Goal: Book appointment/travel/reservation: Book appointment/travel/reservation

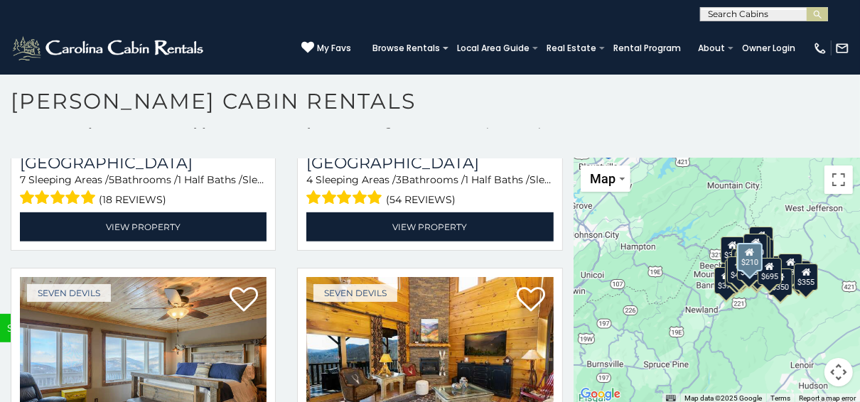
scroll to position [4148, 0]
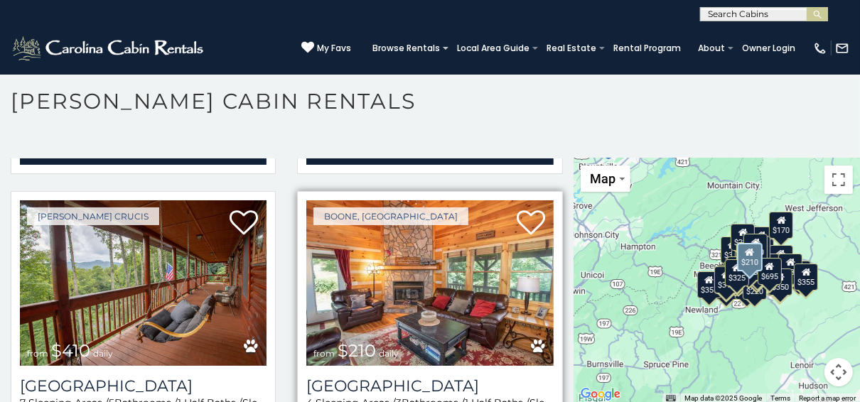
scroll to position [3888, 0]
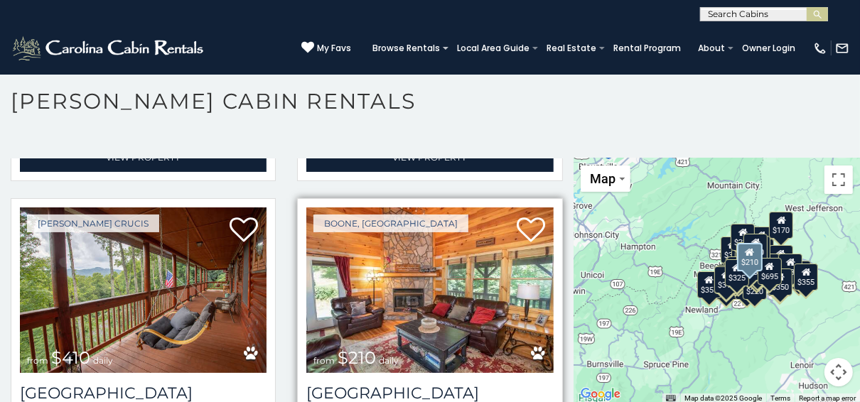
click at [391, 267] on img at bounding box center [429, 290] width 246 height 166
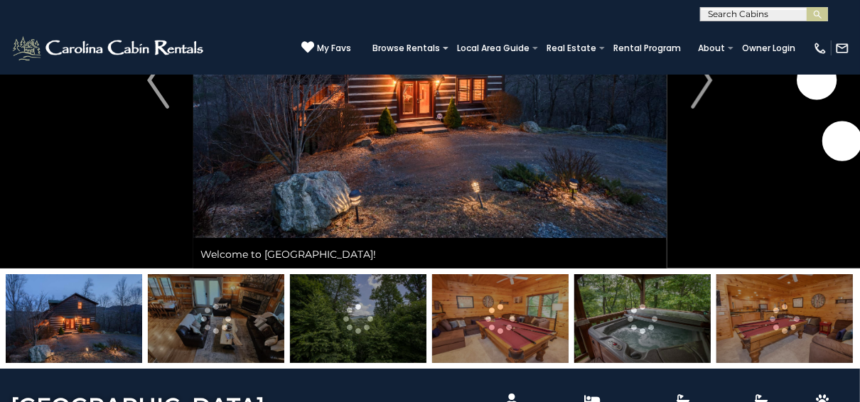
scroll to position [57, 0]
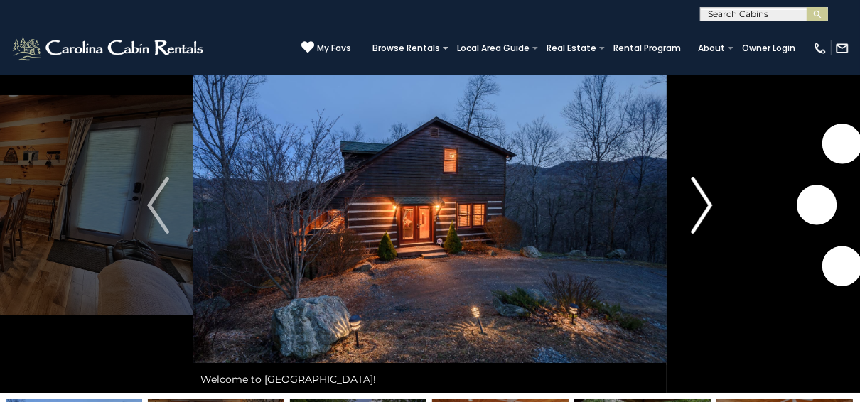
click at [705, 219] on img "Next" at bounding box center [700, 205] width 21 height 57
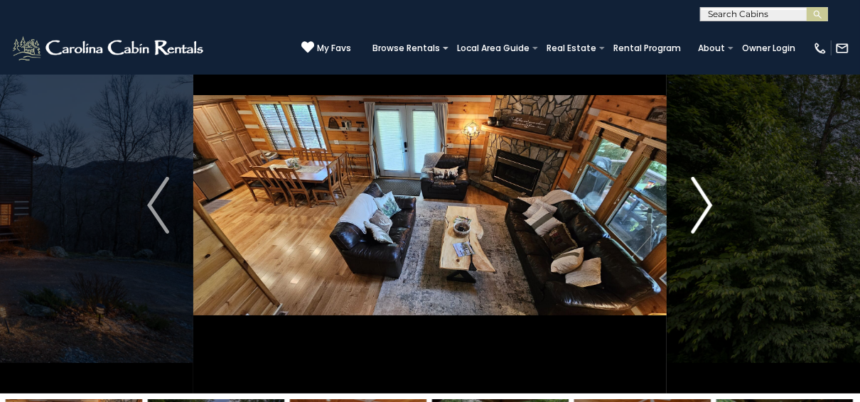
click at [696, 213] on img "Next" at bounding box center [700, 205] width 21 height 57
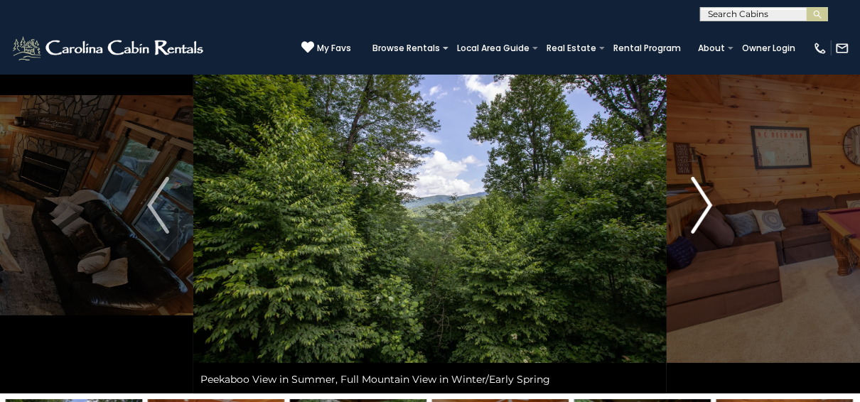
click at [696, 213] on img "Next" at bounding box center [700, 205] width 21 height 57
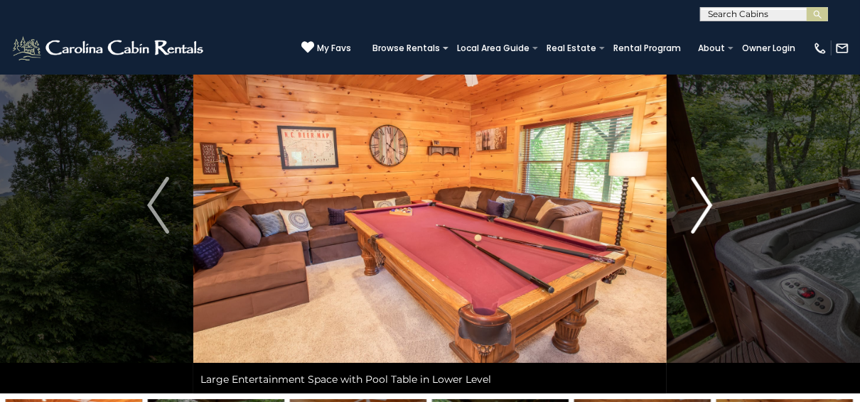
click at [696, 213] on img "Next" at bounding box center [700, 205] width 21 height 57
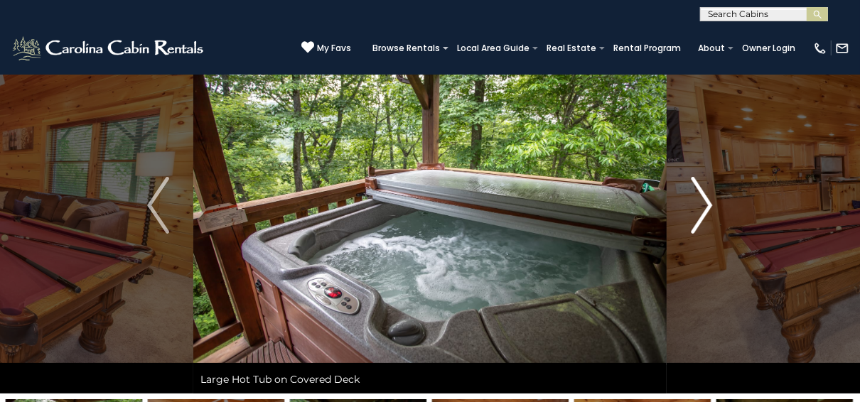
click at [696, 213] on img "Next" at bounding box center [700, 205] width 21 height 57
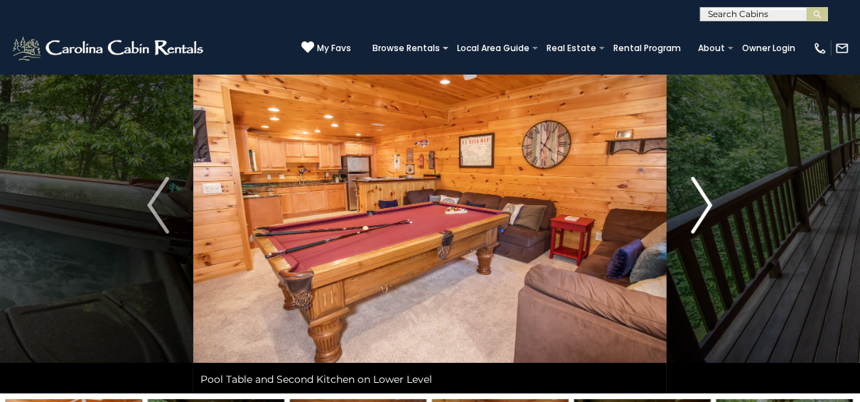
click at [696, 213] on img "Next" at bounding box center [700, 205] width 21 height 57
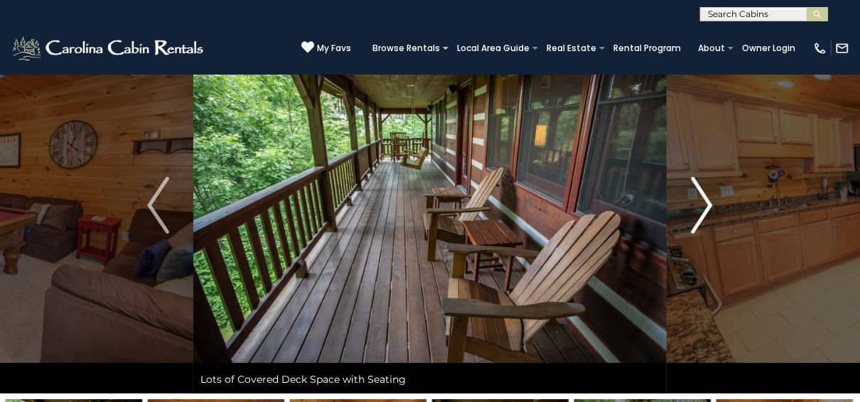
click at [696, 213] on img "Next" at bounding box center [700, 205] width 21 height 57
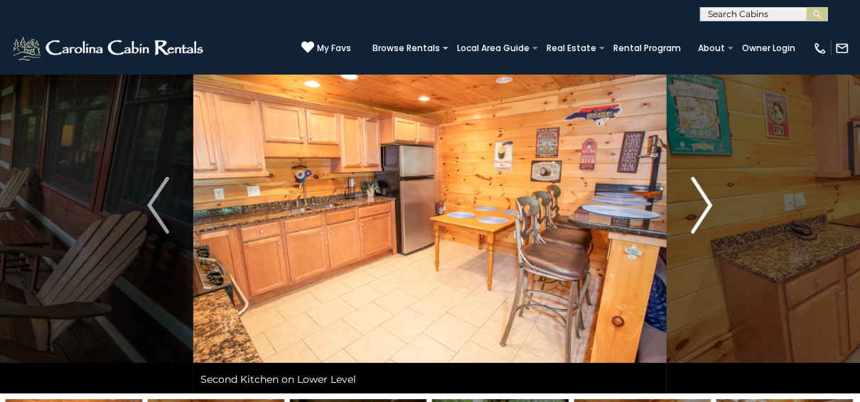
click at [696, 213] on img "Next" at bounding box center [700, 205] width 21 height 57
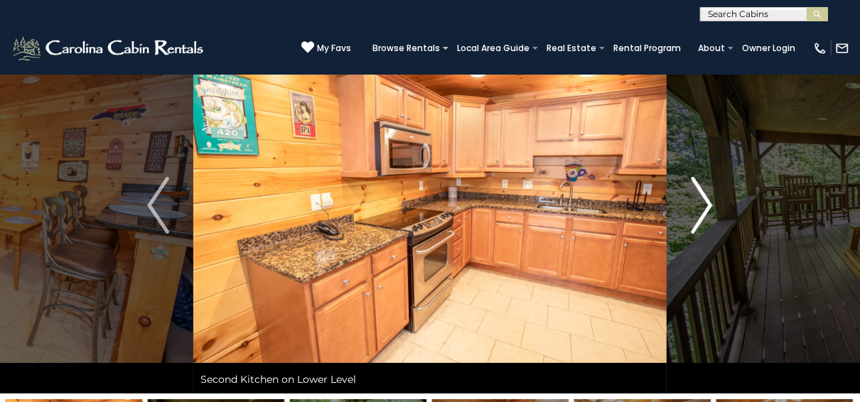
click at [696, 213] on img "Next" at bounding box center [700, 205] width 21 height 57
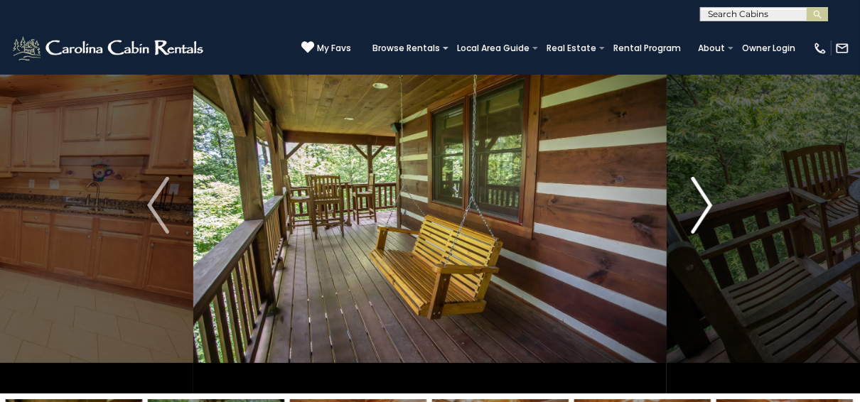
click at [696, 213] on img "Next" at bounding box center [700, 205] width 21 height 57
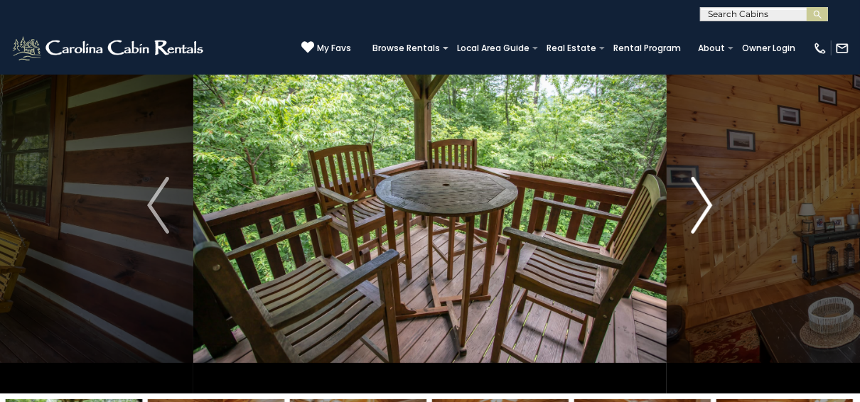
click at [696, 213] on img "Next" at bounding box center [700, 205] width 21 height 57
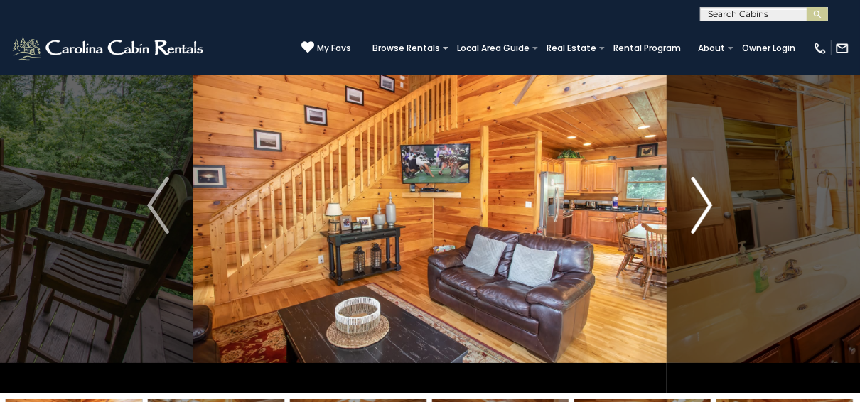
click at [696, 213] on img "Next" at bounding box center [700, 205] width 21 height 57
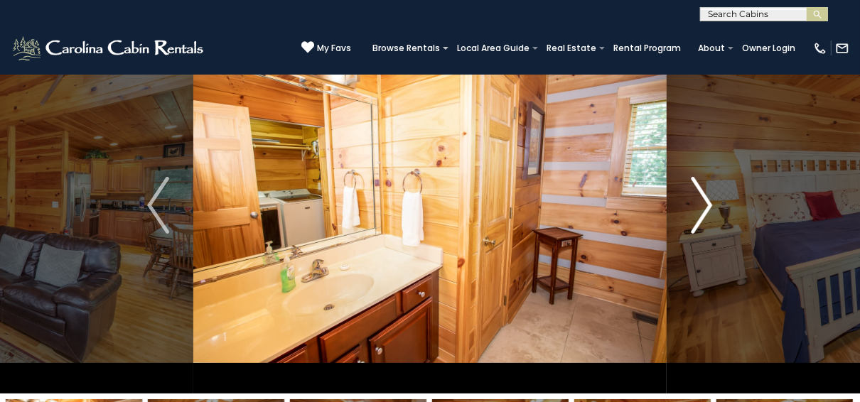
click at [696, 213] on img "Next" at bounding box center [700, 205] width 21 height 57
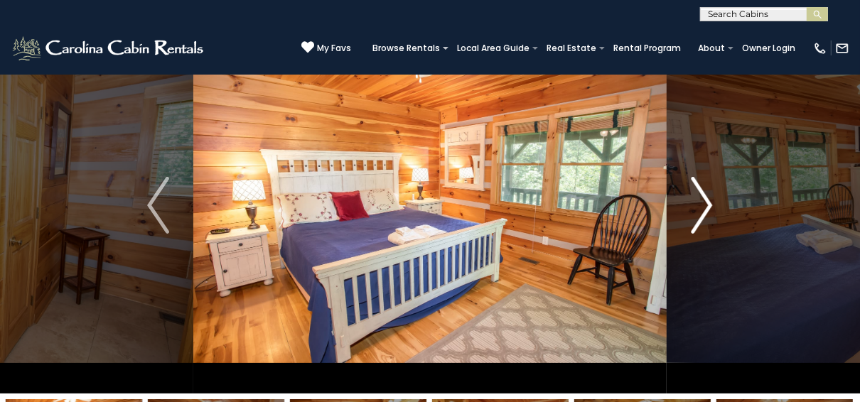
click at [696, 213] on img "Next" at bounding box center [700, 205] width 21 height 57
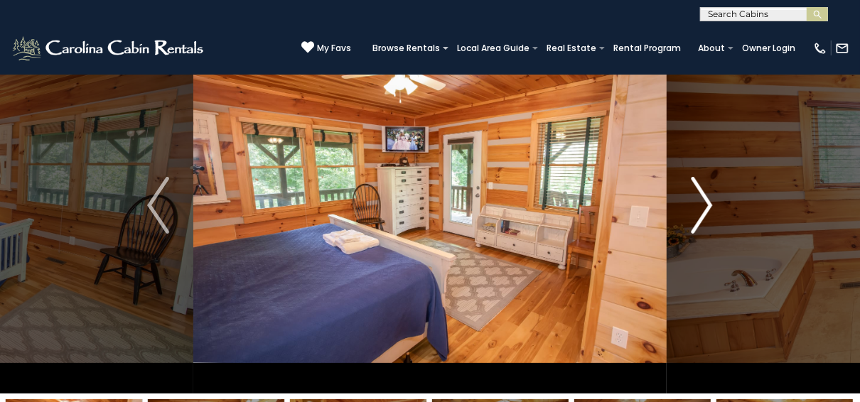
click at [696, 213] on img "Next" at bounding box center [700, 205] width 21 height 57
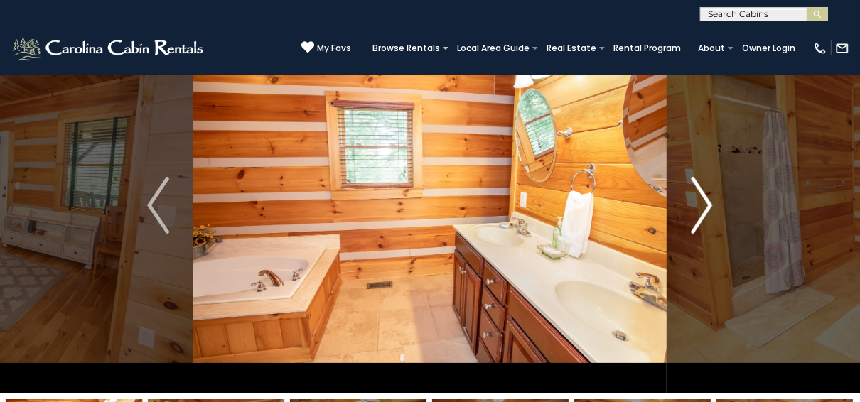
click at [696, 213] on img "Next" at bounding box center [700, 205] width 21 height 57
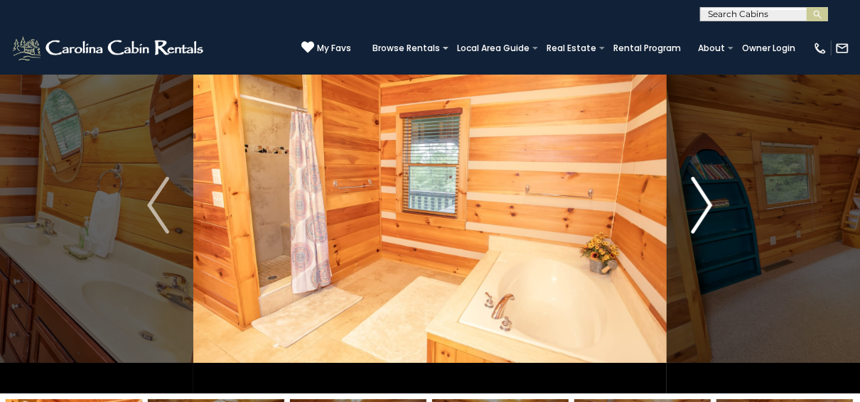
click at [696, 213] on img "Next" at bounding box center [700, 205] width 21 height 57
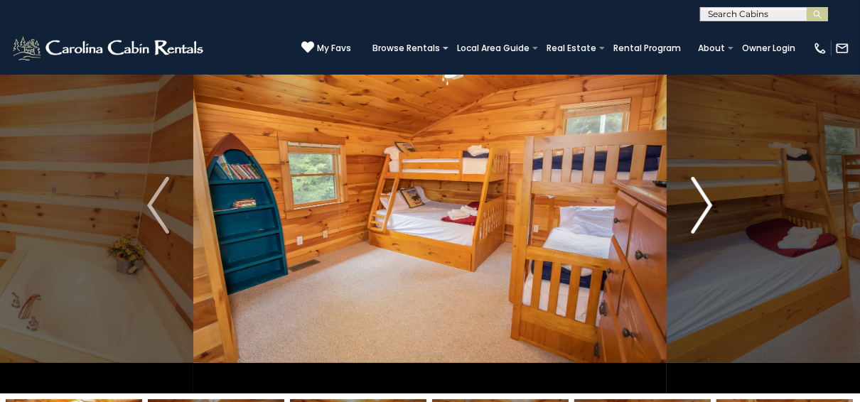
click at [696, 213] on img "Next" at bounding box center [700, 205] width 21 height 57
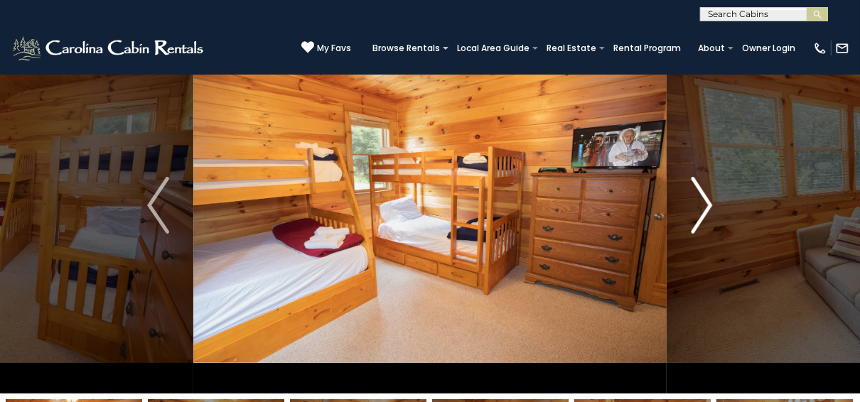
click at [696, 213] on img "Next" at bounding box center [700, 205] width 21 height 57
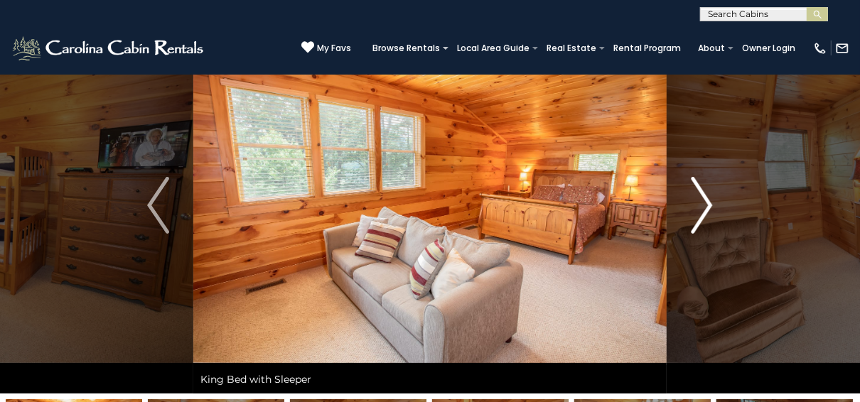
click at [696, 213] on img "Next" at bounding box center [700, 205] width 21 height 57
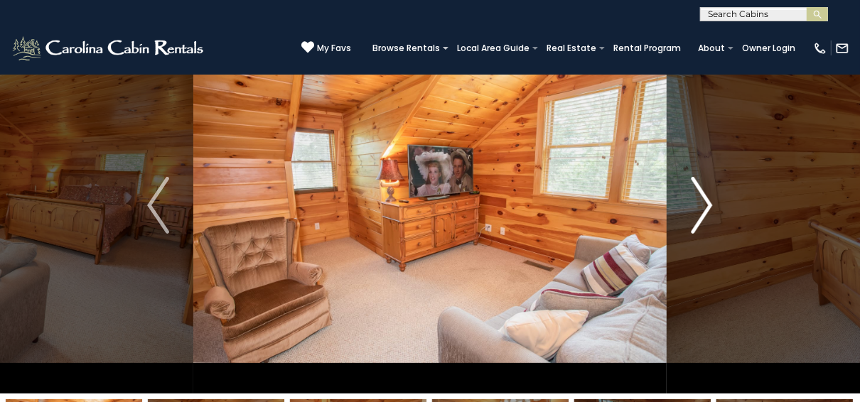
click at [696, 213] on img "Next" at bounding box center [700, 205] width 21 height 57
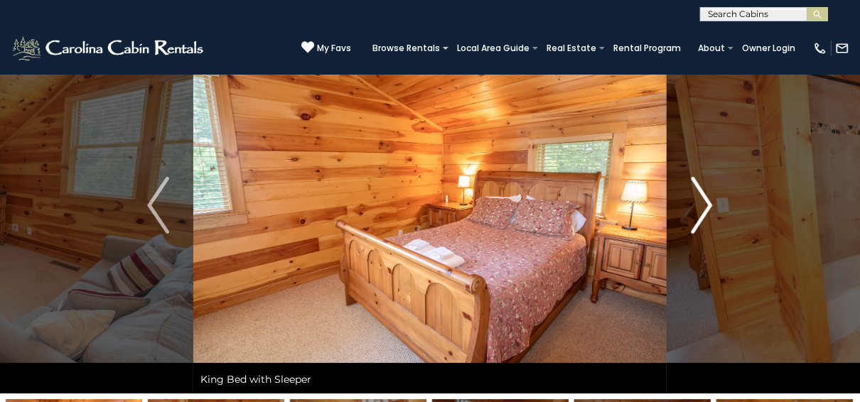
click at [696, 213] on img "Next" at bounding box center [700, 205] width 21 height 57
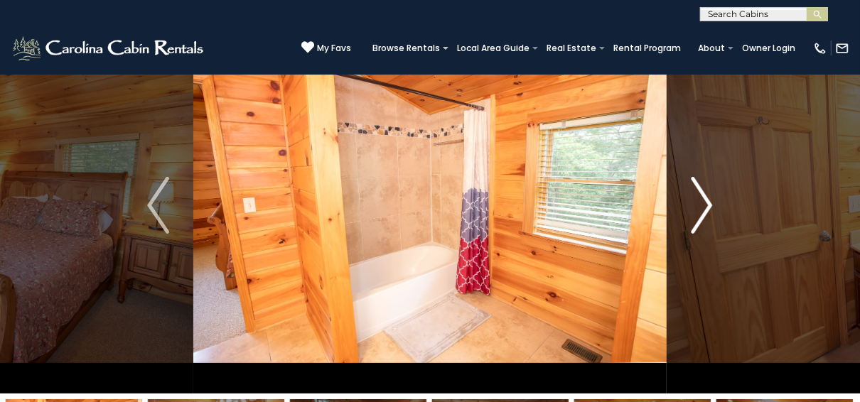
click at [696, 213] on img "Next" at bounding box center [700, 205] width 21 height 57
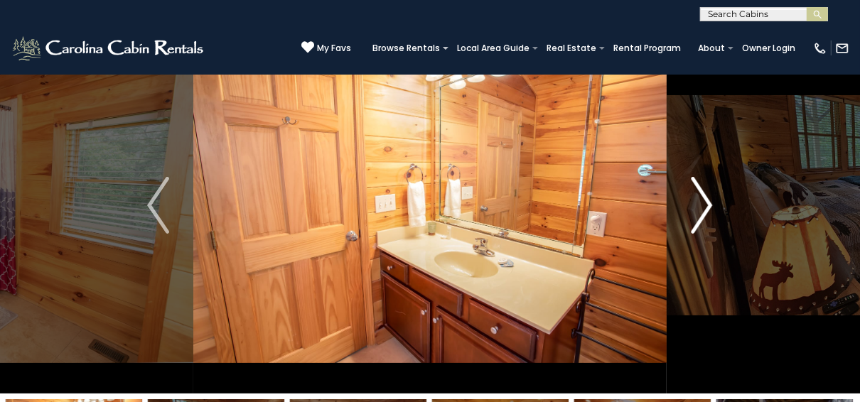
click at [696, 213] on img "Next" at bounding box center [700, 205] width 21 height 57
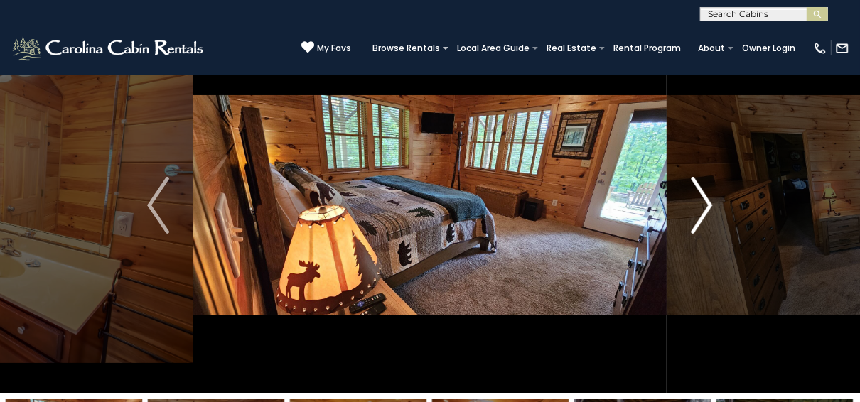
click at [696, 213] on img "Next" at bounding box center [700, 205] width 21 height 57
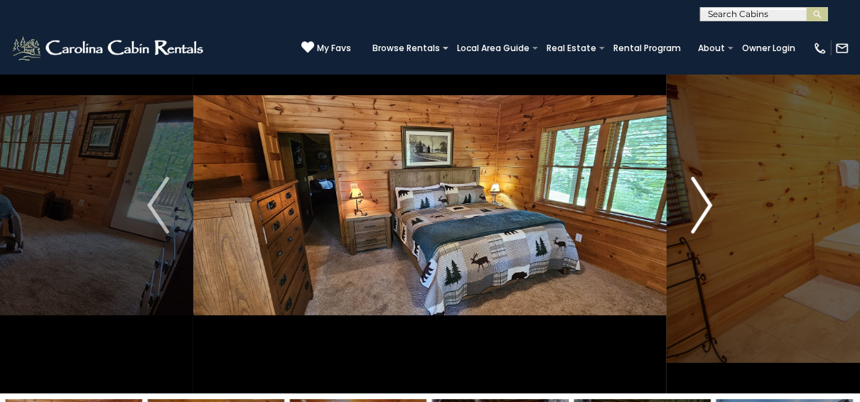
click at [696, 213] on img "Next" at bounding box center [700, 205] width 21 height 57
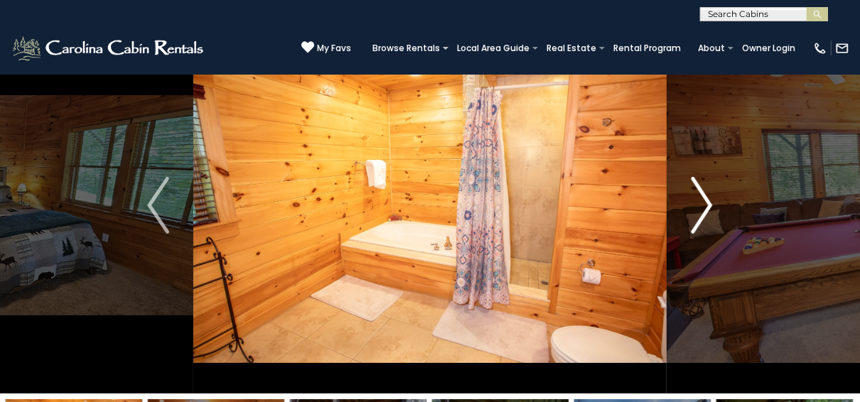
click at [696, 213] on img "Next" at bounding box center [700, 205] width 21 height 57
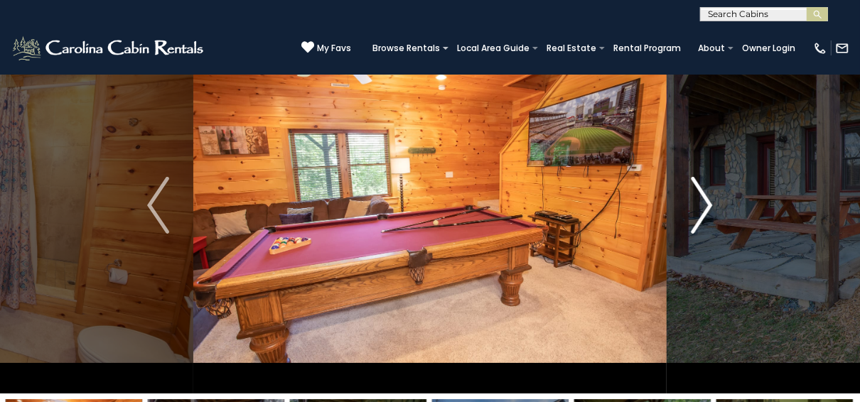
click at [696, 213] on img "Next" at bounding box center [700, 205] width 21 height 57
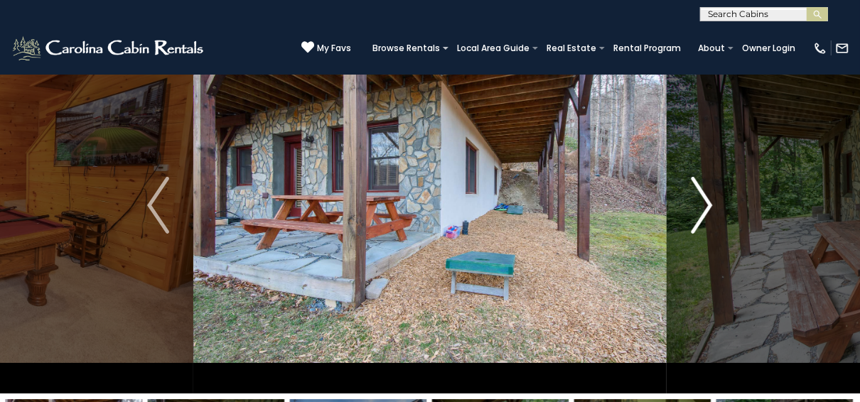
click at [696, 213] on img "Next" at bounding box center [700, 205] width 21 height 57
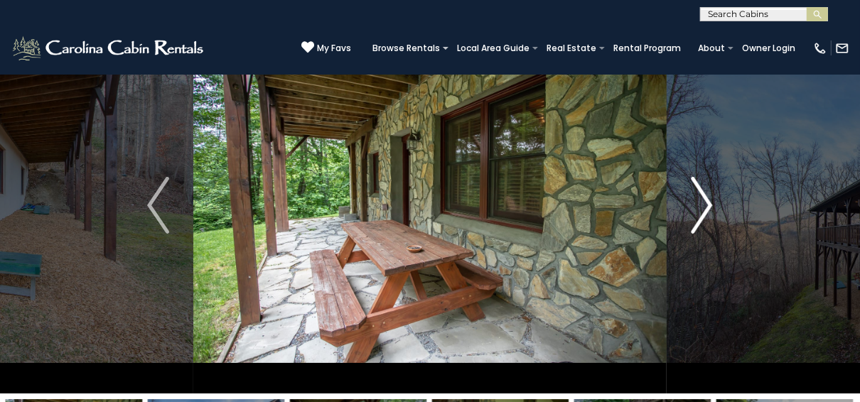
click at [696, 213] on img "Next" at bounding box center [700, 205] width 21 height 57
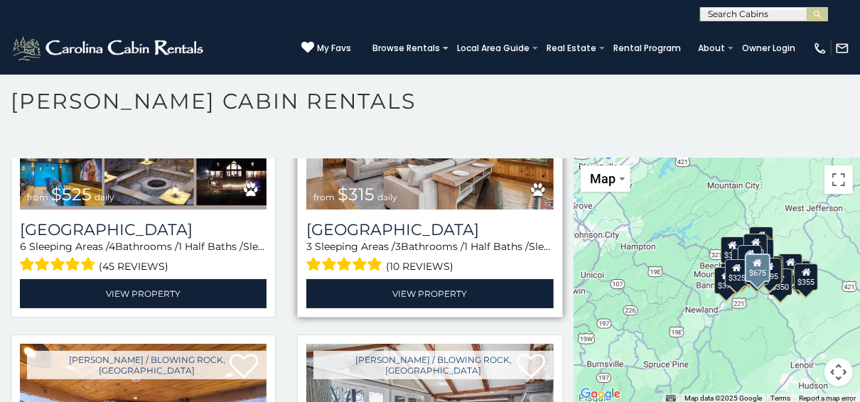
scroll to position [455, 0]
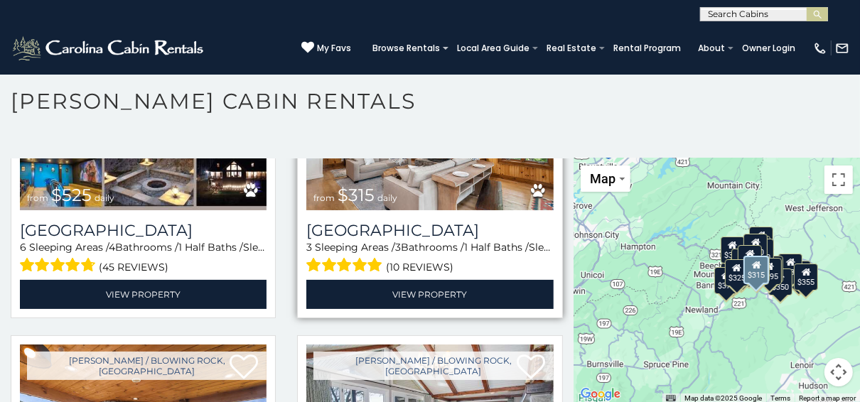
click at [452, 199] on img at bounding box center [429, 128] width 246 height 166
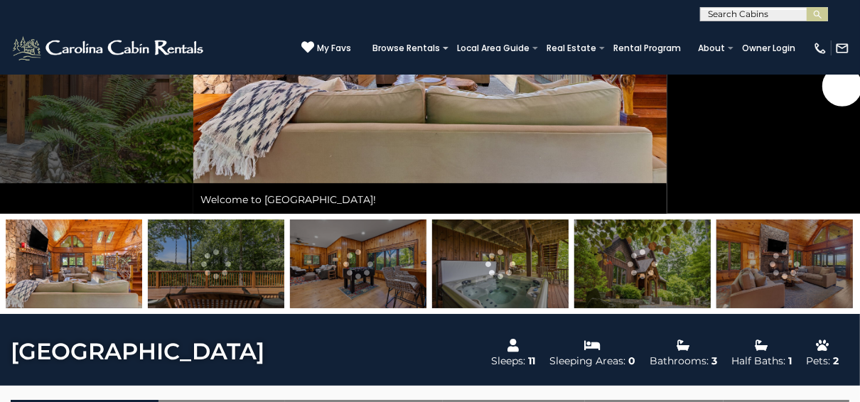
scroll to position [57, 0]
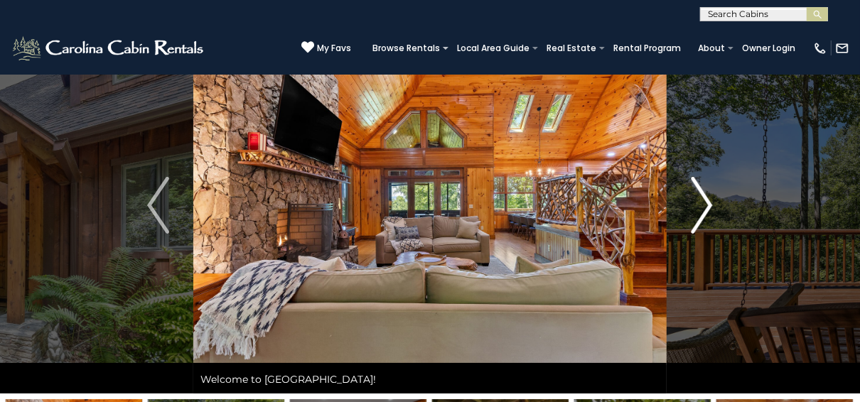
click at [705, 205] on img "Next" at bounding box center [700, 205] width 21 height 57
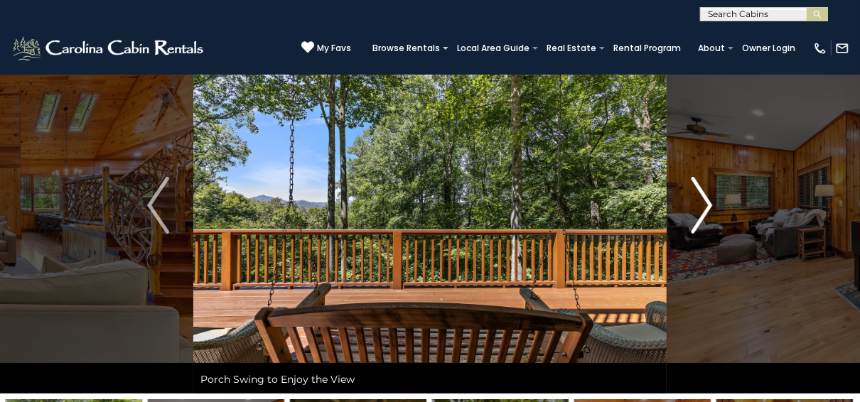
click at [705, 205] on img "Next" at bounding box center [700, 205] width 21 height 57
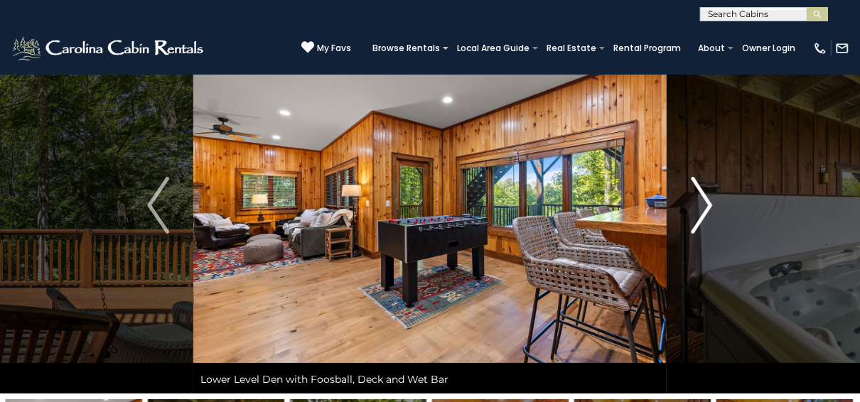
click at [705, 205] on img "Next" at bounding box center [700, 205] width 21 height 57
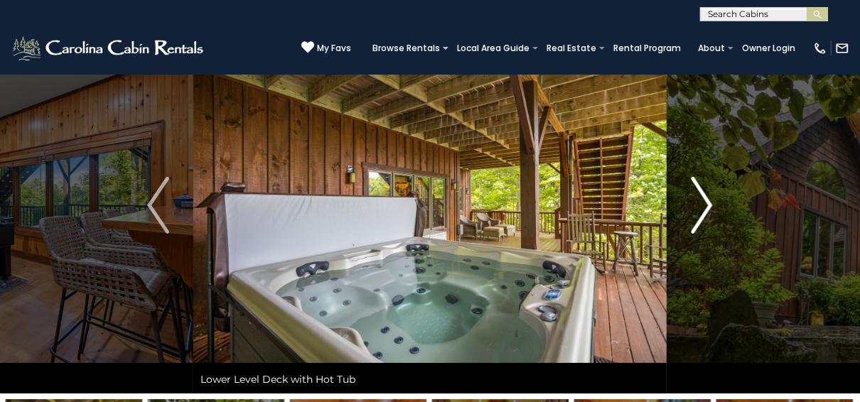
click at [705, 205] on img "Next" at bounding box center [700, 205] width 21 height 57
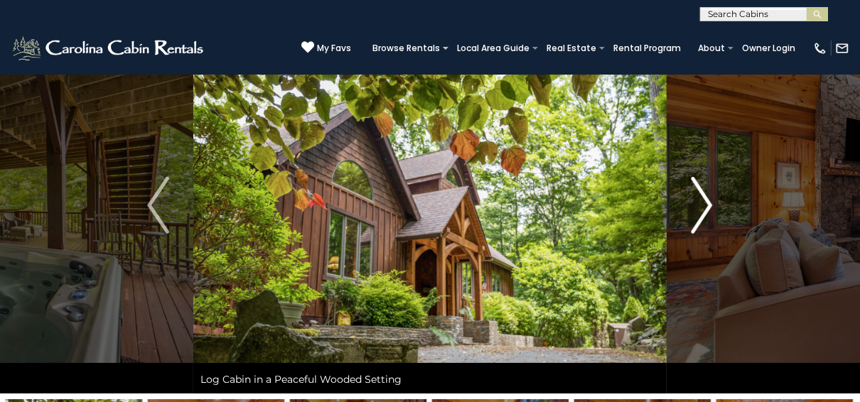
click at [705, 205] on img "Next" at bounding box center [700, 205] width 21 height 57
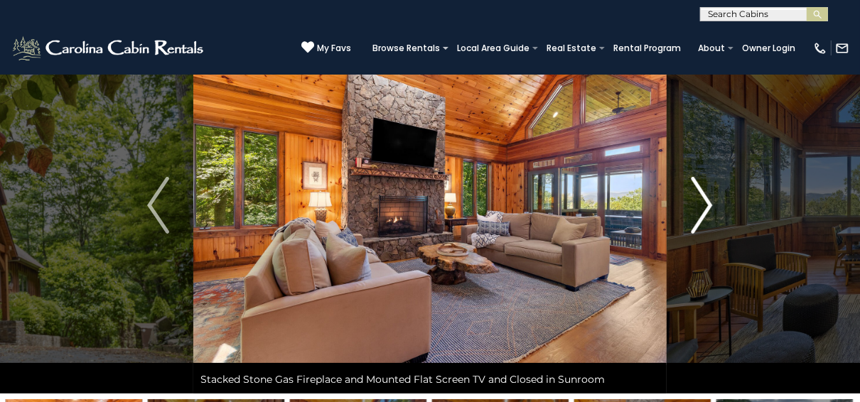
click at [705, 205] on img "Next" at bounding box center [700, 205] width 21 height 57
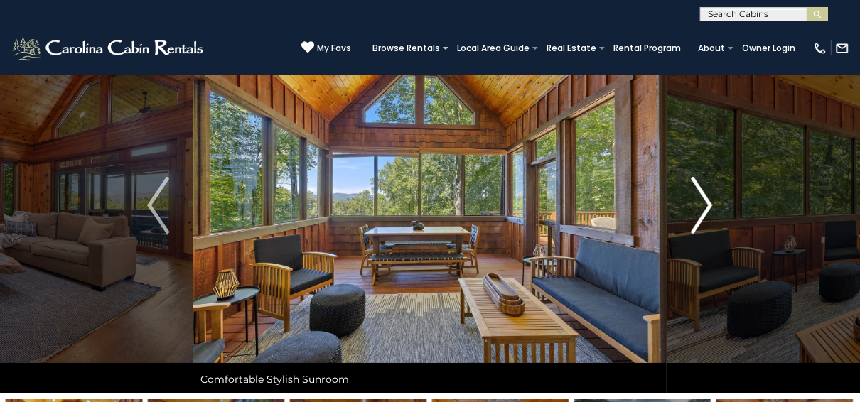
click at [705, 205] on img "Next" at bounding box center [700, 205] width 21 height 57
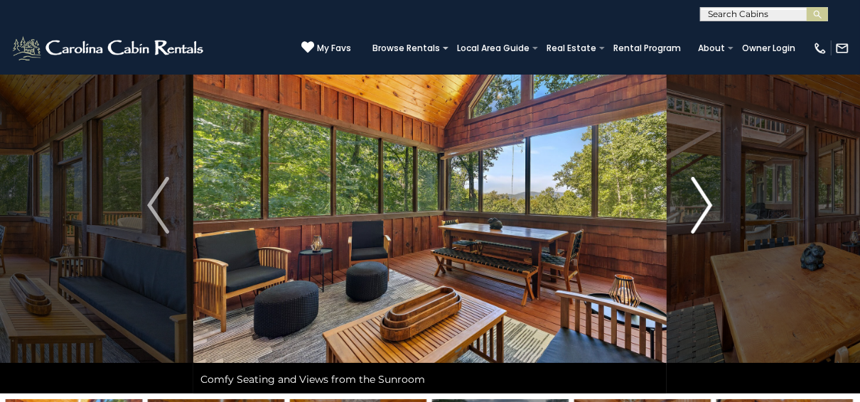
click at [705, 205] on img "Next" at bounding box center [700, 205] width 21 height 57
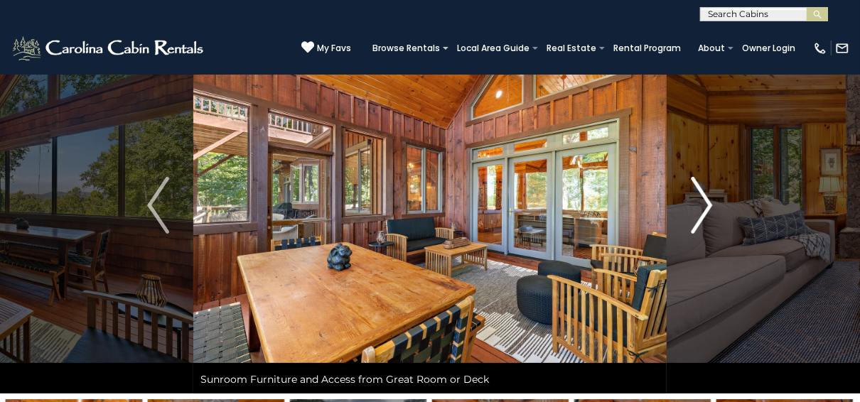
click at [705, 205] on img "Next" at bounding box center [700, 205] width 21 height 57
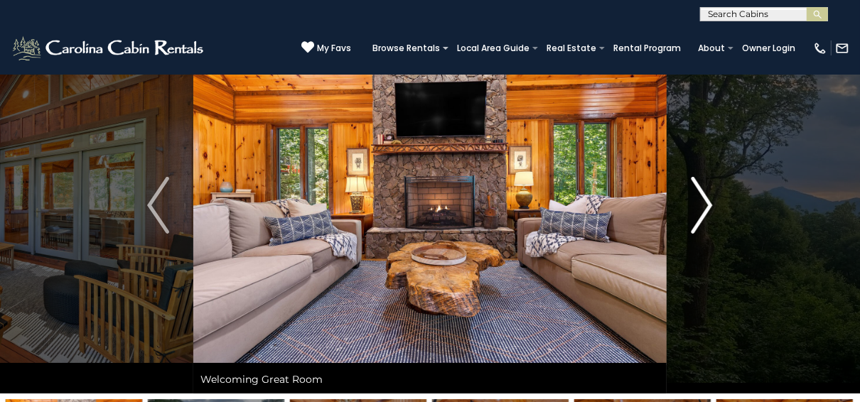
click at [705, 205] on img "Next" at bounding box center [700, 205] width 21 height 57
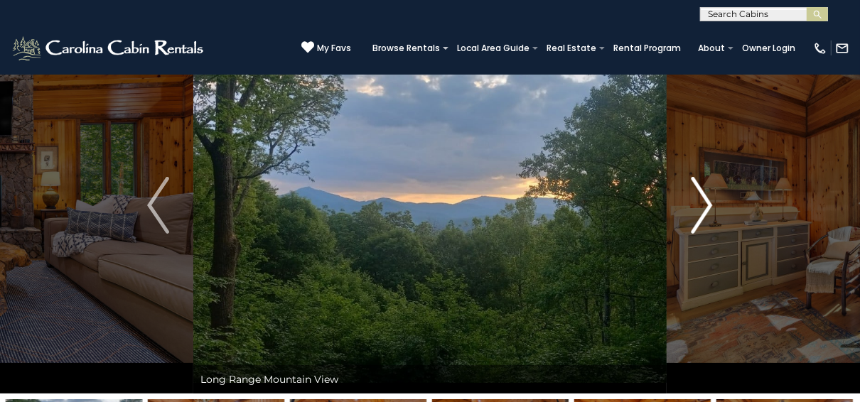
click at [705, 205] on img "Next" at bounding box center [700, 205] width 21 height 57
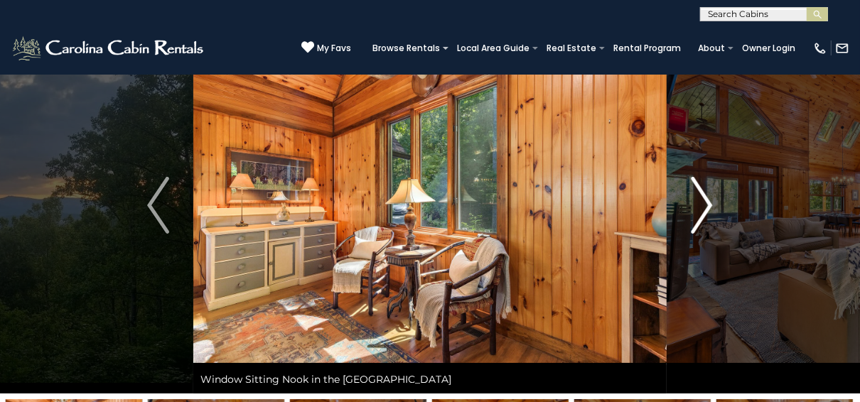
click at [705, 205] on img "Next" at bounding box center [700, 205] width 21 height 57
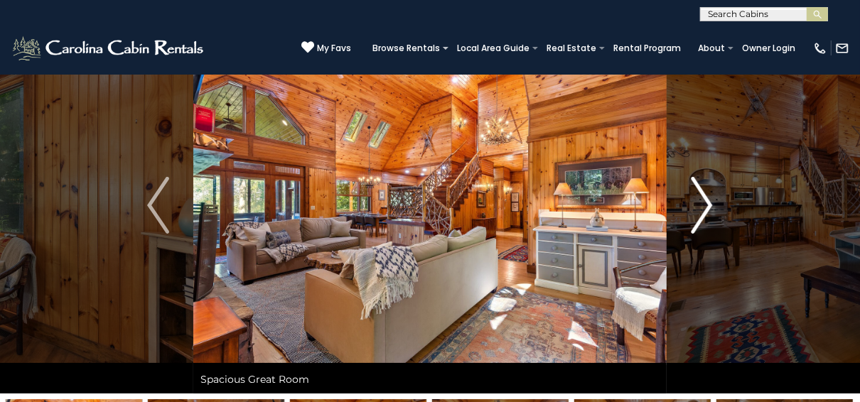
click at [705, 205] on img "Next" at bounding box center [700, 205] width 21 height 57
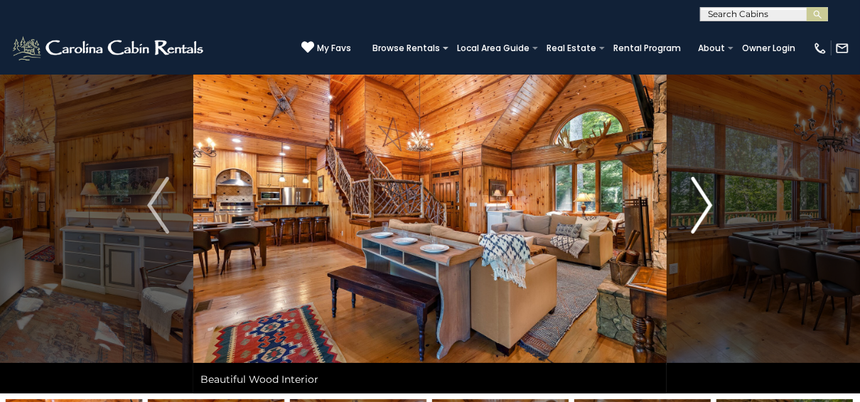
click at [705, 205] on img "Next" at bounding box center [700, 205] width 21 height 57
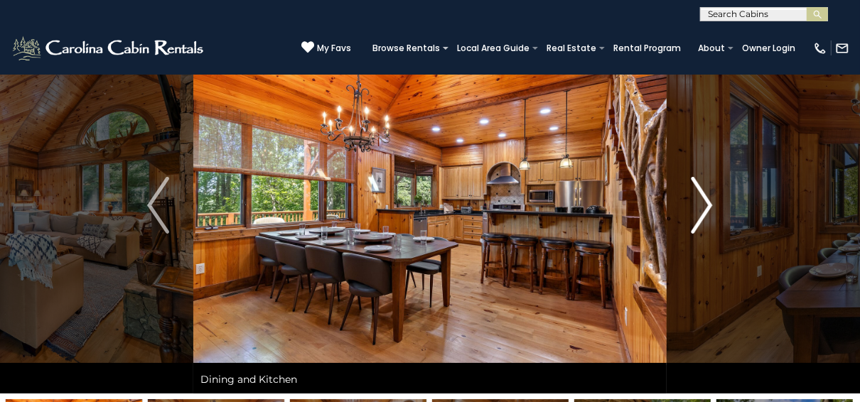
click at [705, 205] on img "Next" at bounding box center [700, 205] width 21 height 57
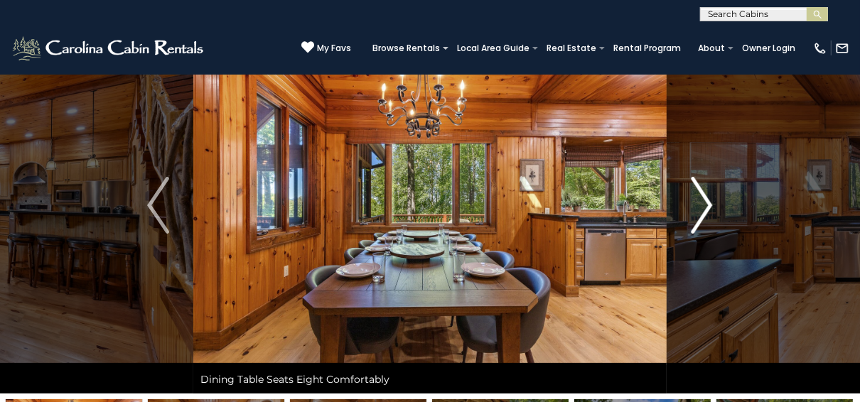
click at [705, 205] on img "Next" at bounding box center [700, 205] width 21 height 57
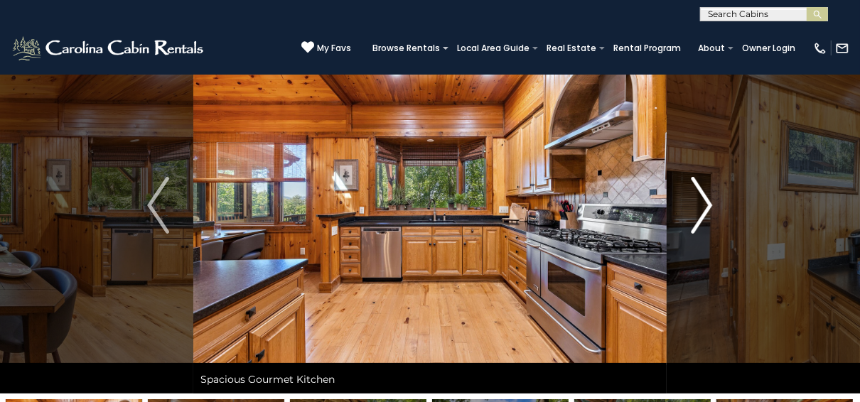
click at [705, 205] on img "Next" at bounding box center [700, 205] width 21 height 57
